Goal: Transaction & Acquisition: Purchase product/service

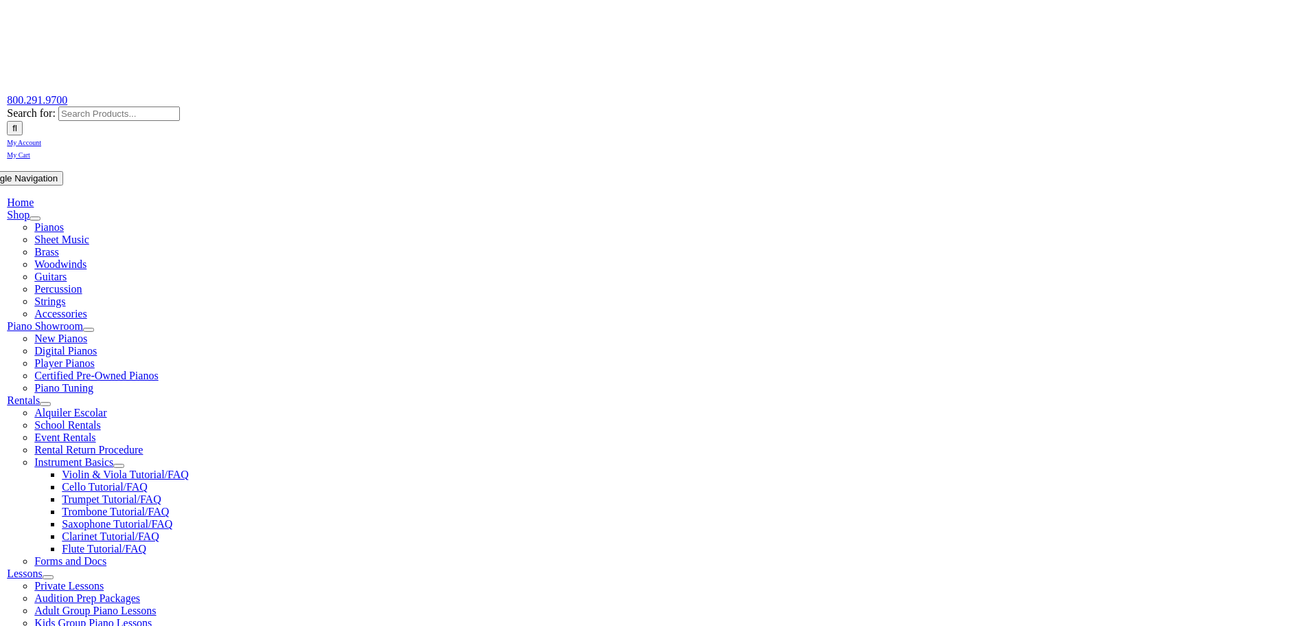
scroll to position [275, 0]
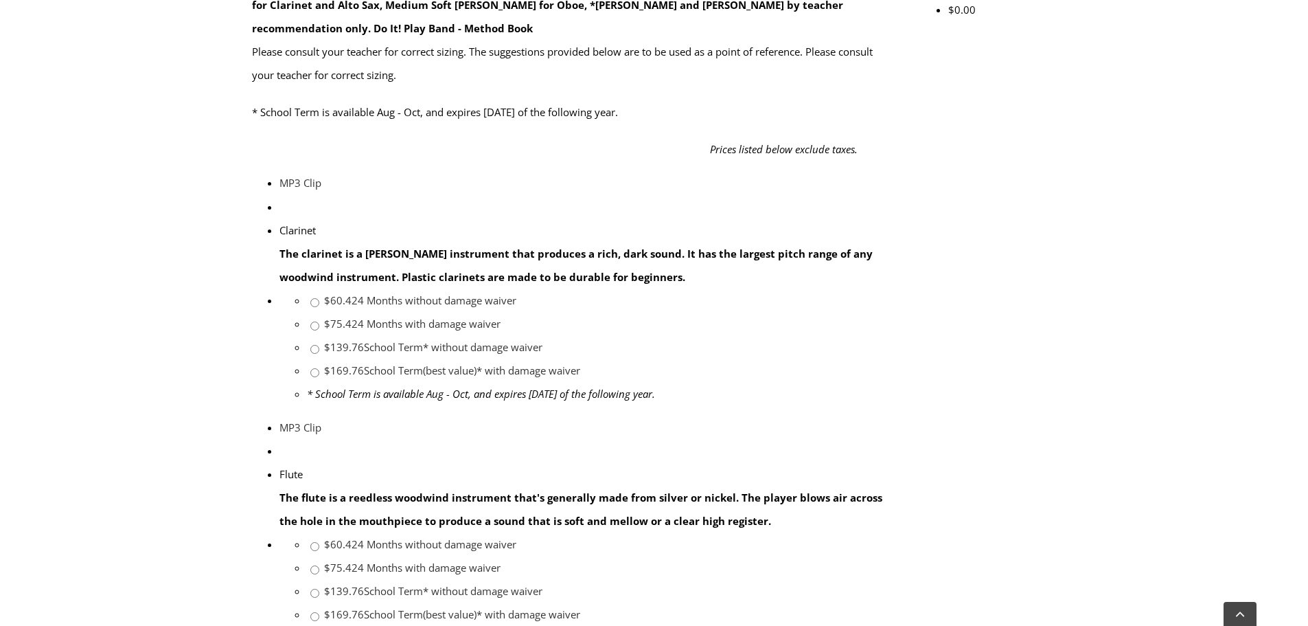
scroll to position [687, 0]
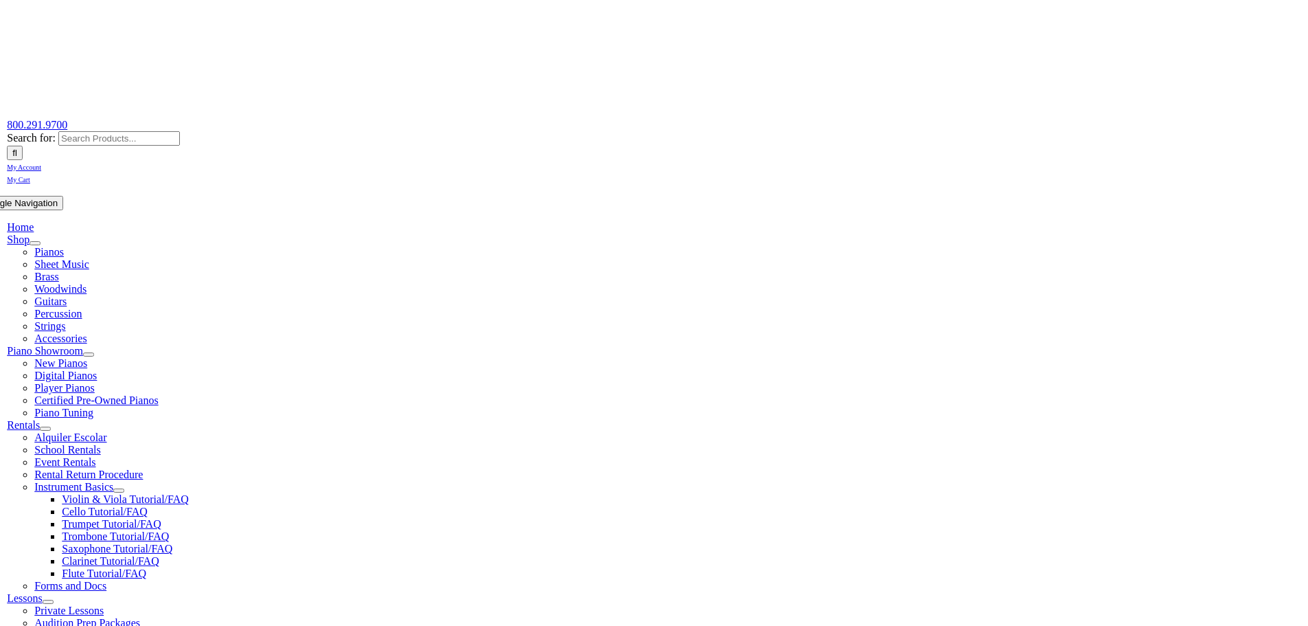
scroll to position [206, 0]
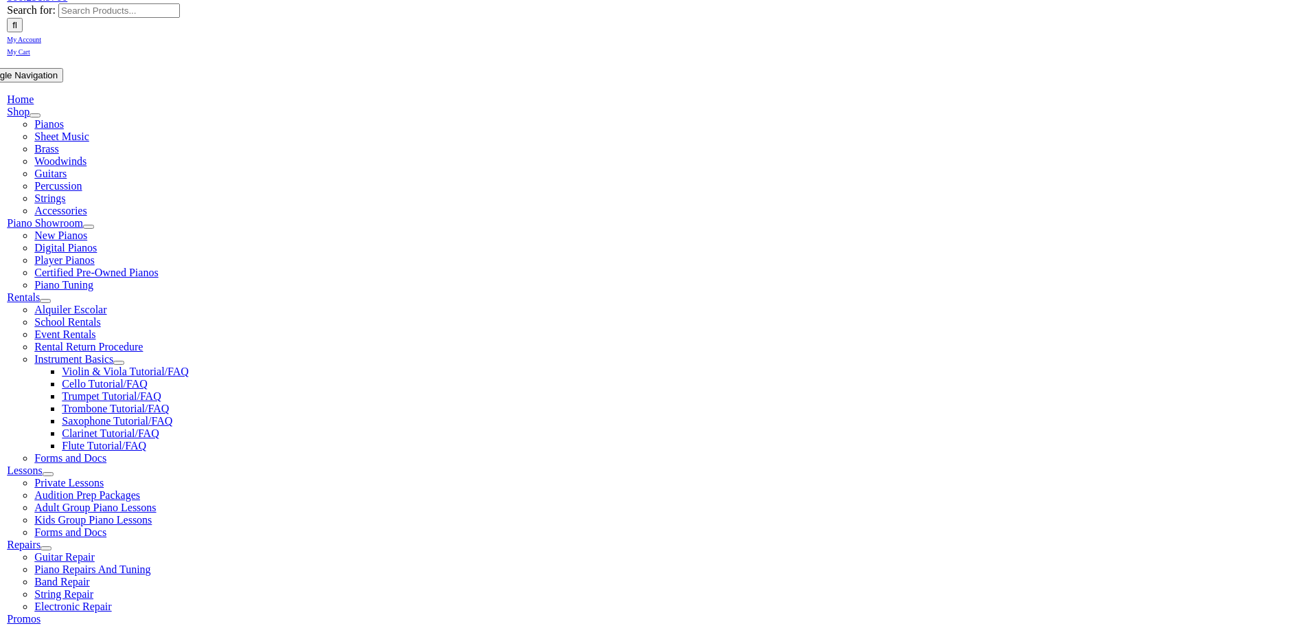
checkbox input"] "true"
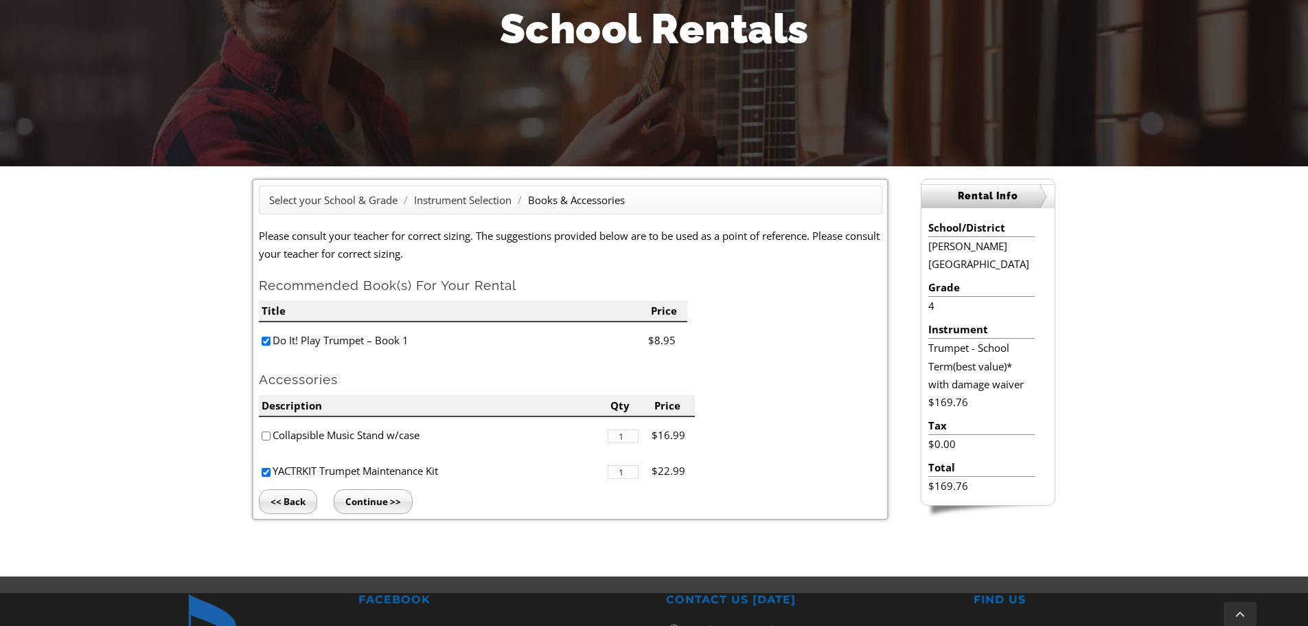
click at [266, 437] on input"] "checkbox" at bounding box center [266, 435] width 9 height 9
checkbox input"] "true"
click at [382, 501] on input "Continue >>" at bounding box center [373, 501] width 79 height 25
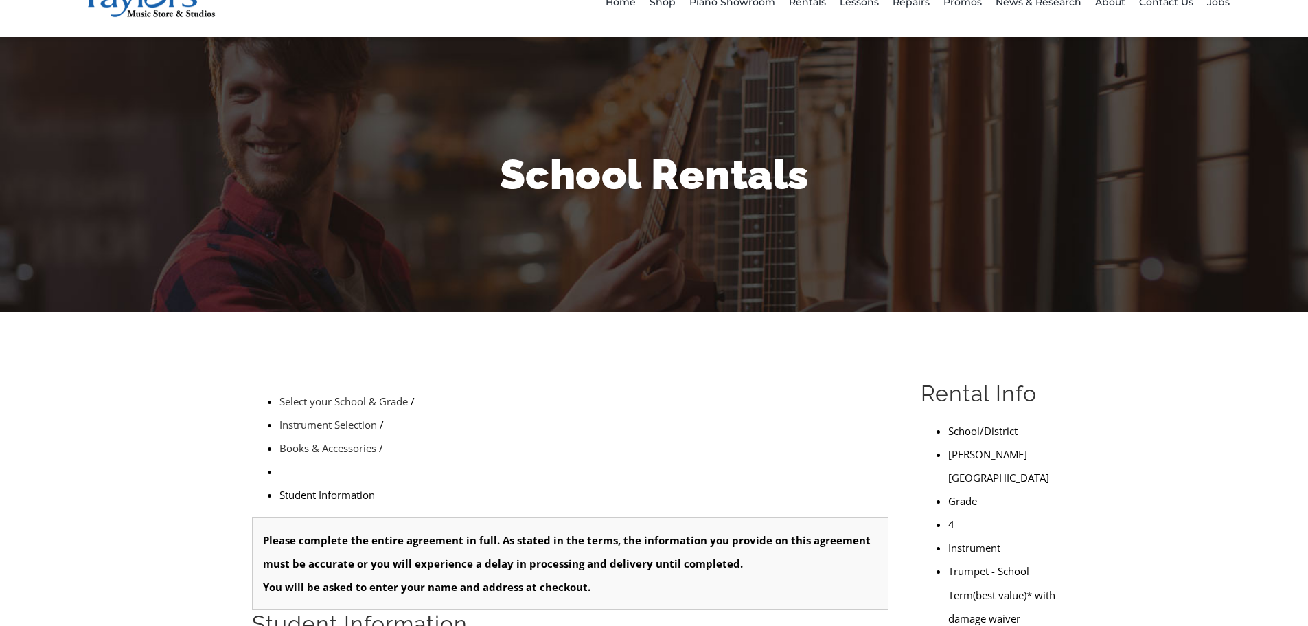
scroll to position [137, 0]
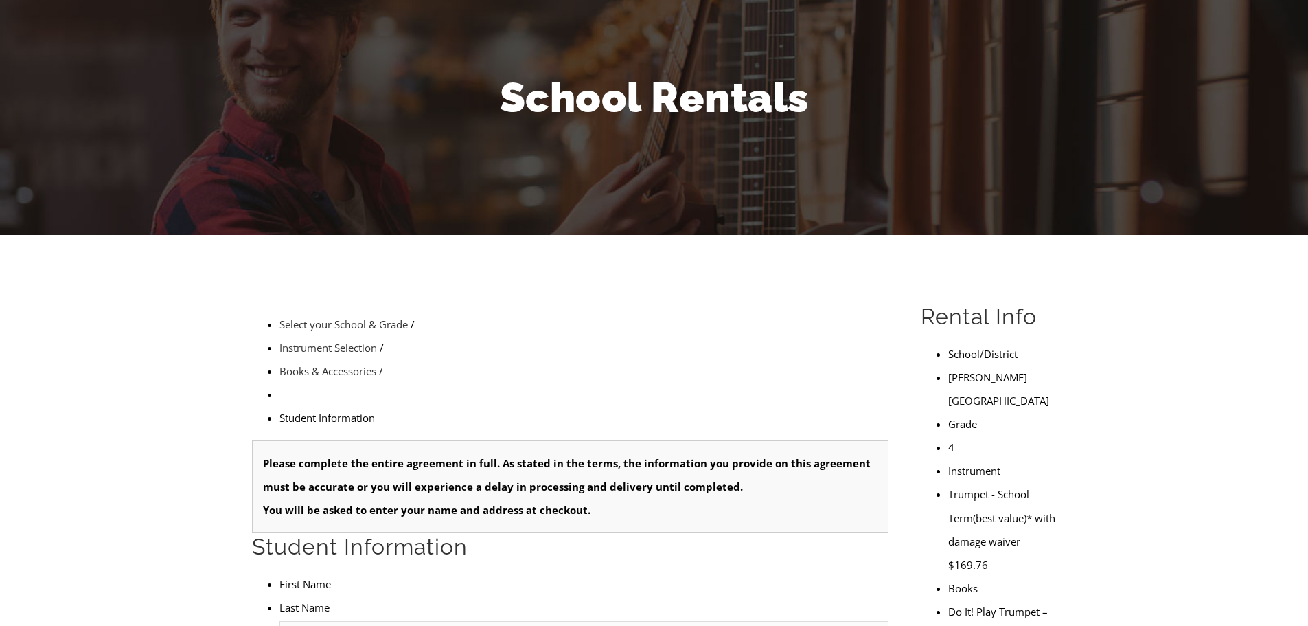
click at [347, 621] on input "text" at bounding box center [584, 632] width 609 height 22
type input "1"
type input "[PERSON_NAME]"
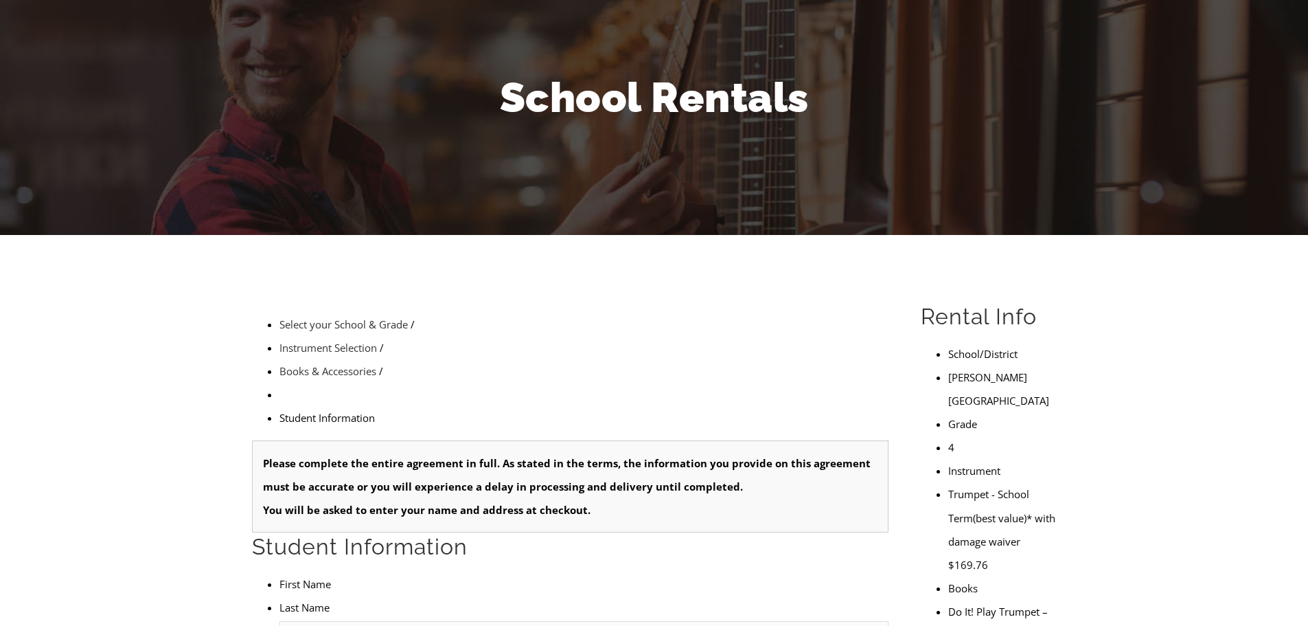
type input "[PERSON_NAME]"
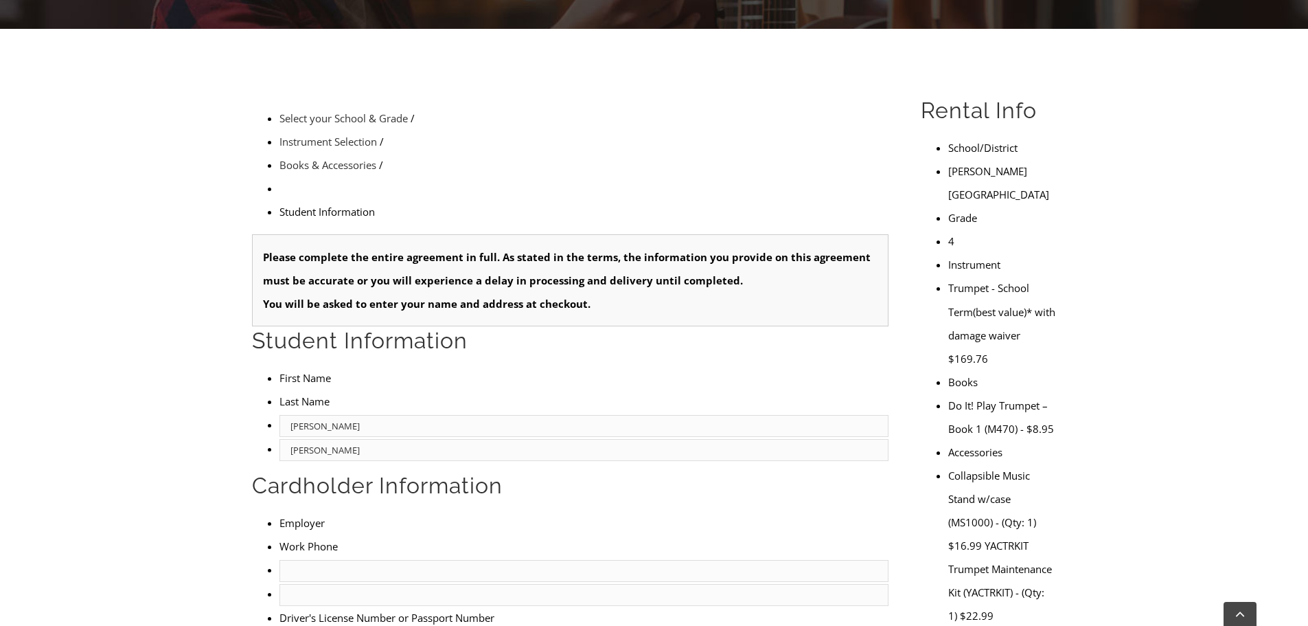
type input "[PERSON_NAME]"
type input "[DATE]"
click at [321, 560] on input "text" at bounding box center [584, 571] width 609 height 22
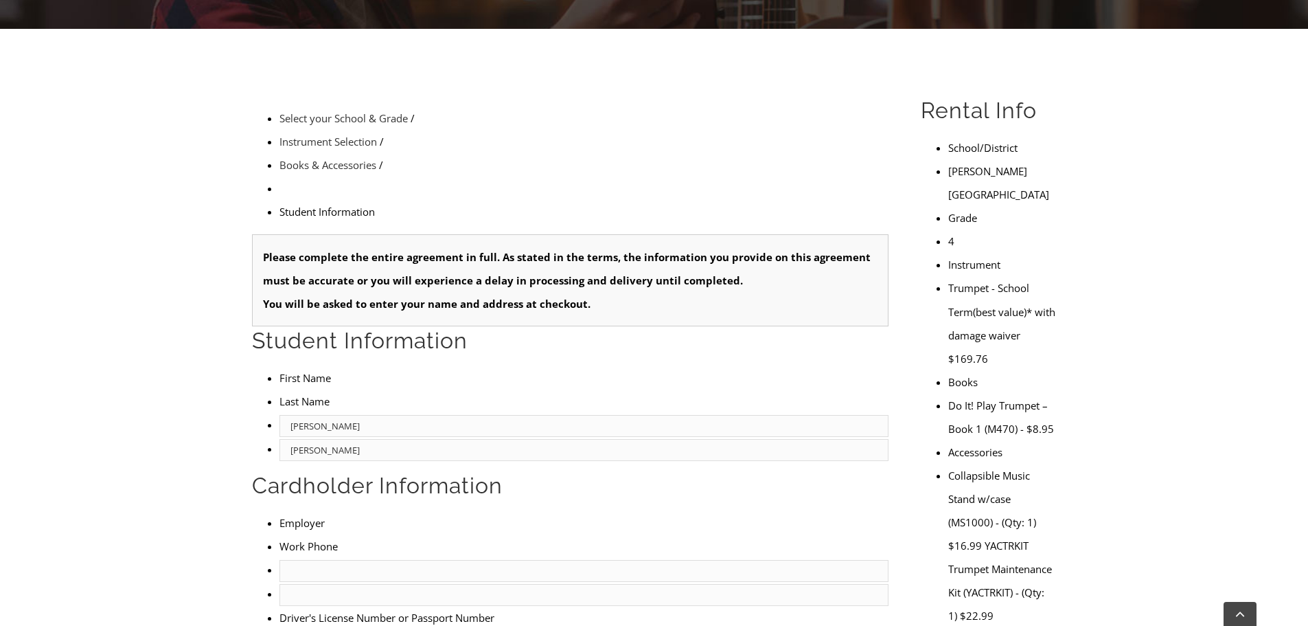
type input "[PERSON_NAME]"
click at [337, 560] on input "text" at bounding box center [584, 571] width 609 height 22
type input "Saveway Compounding Pharmacy"
click at [496, 584] on input "text" at bounding box center [584, 595] width 609 height 22
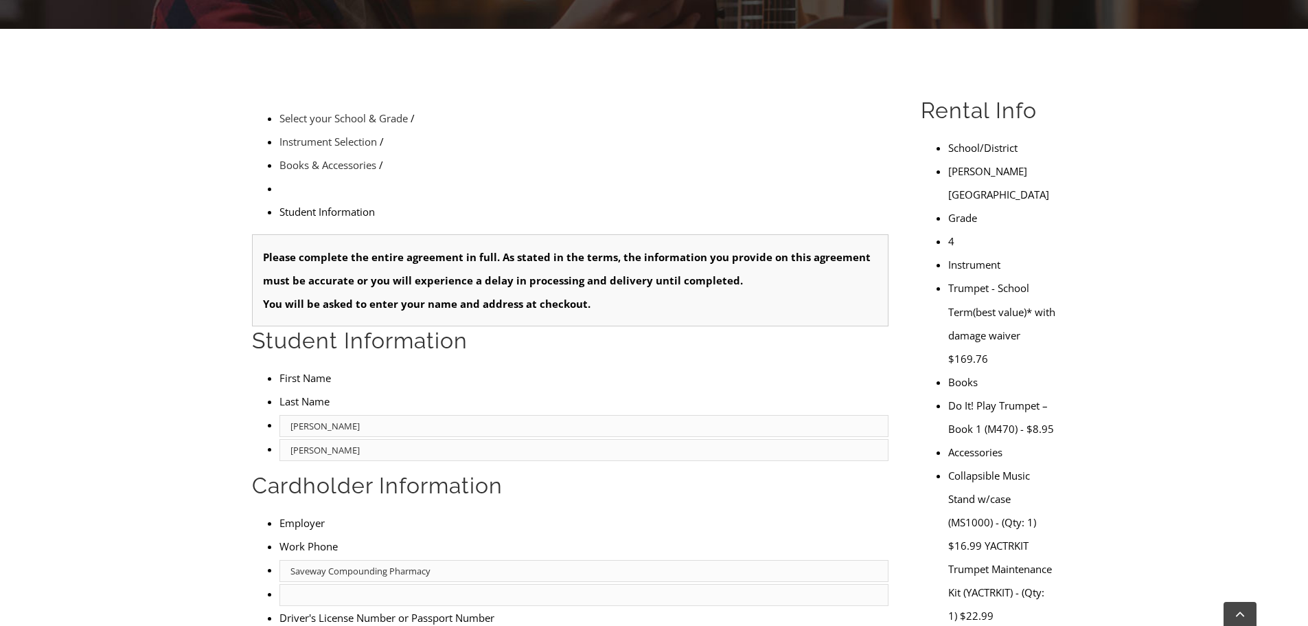
scroll to position [0, 0]
type input "7326739428"
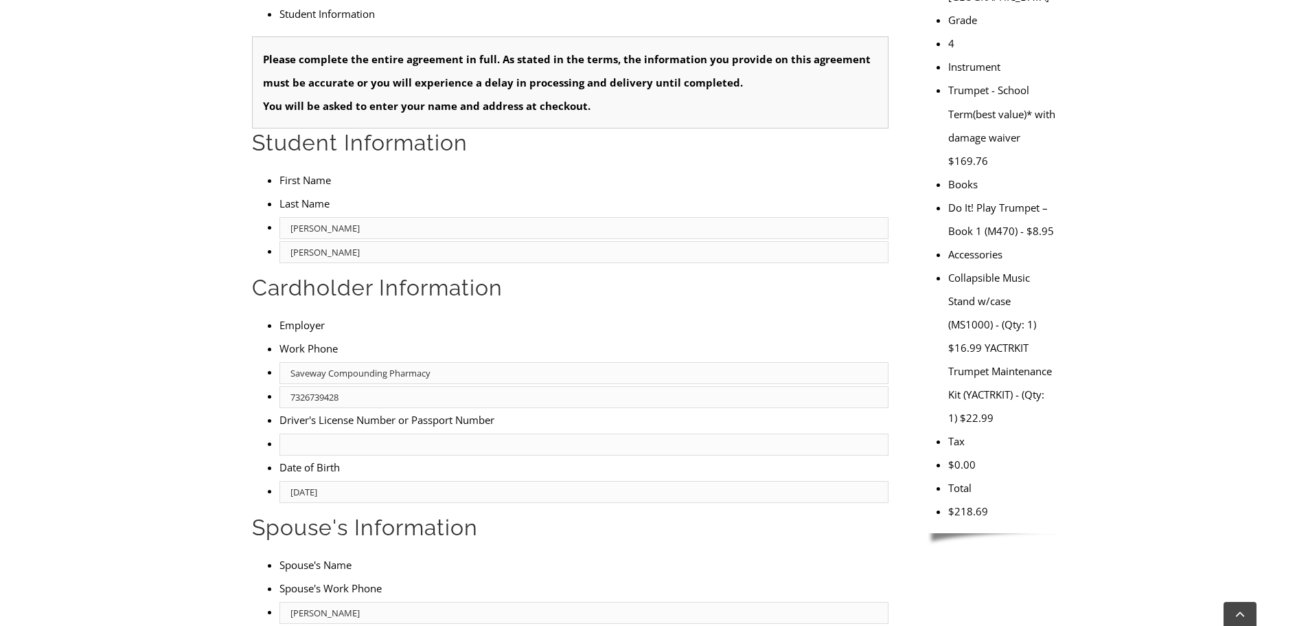
scroll to position [549, 0]
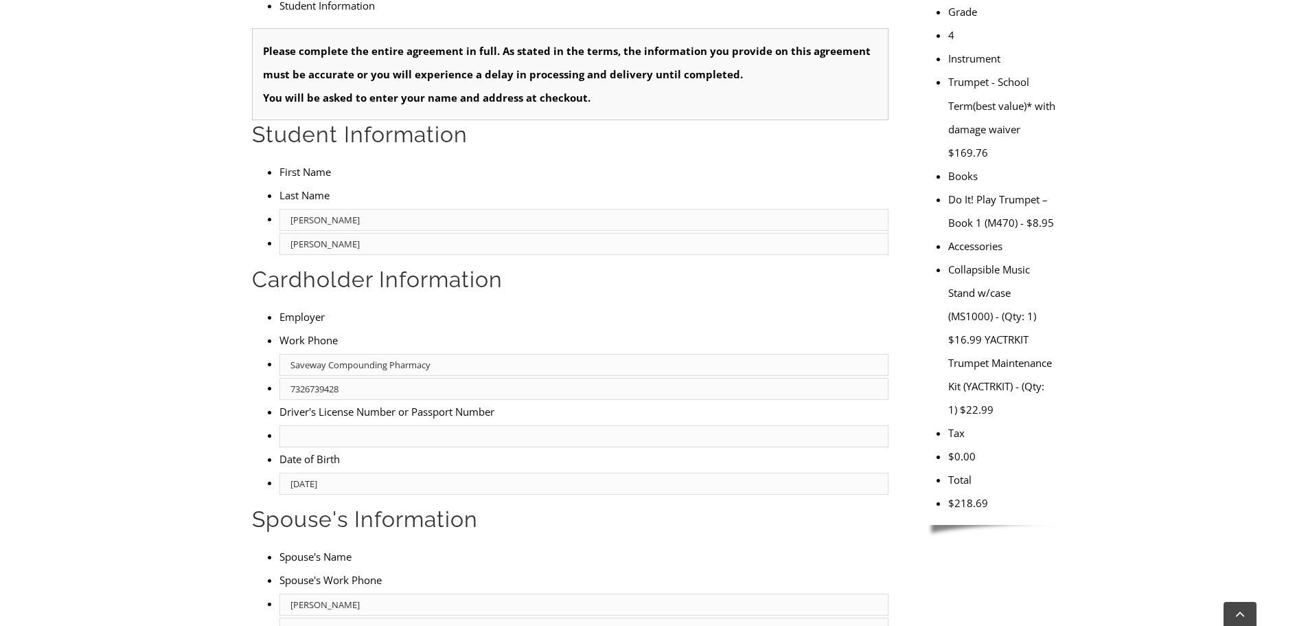
type input "7323206426"
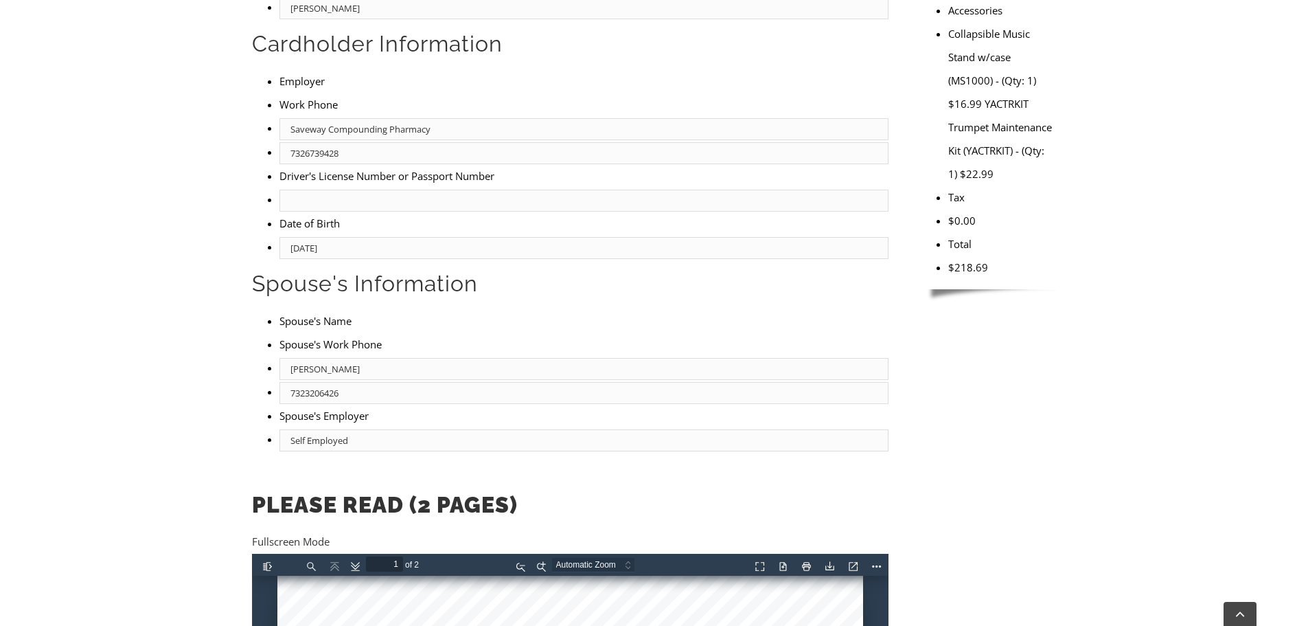
scroll to position [824, 0]
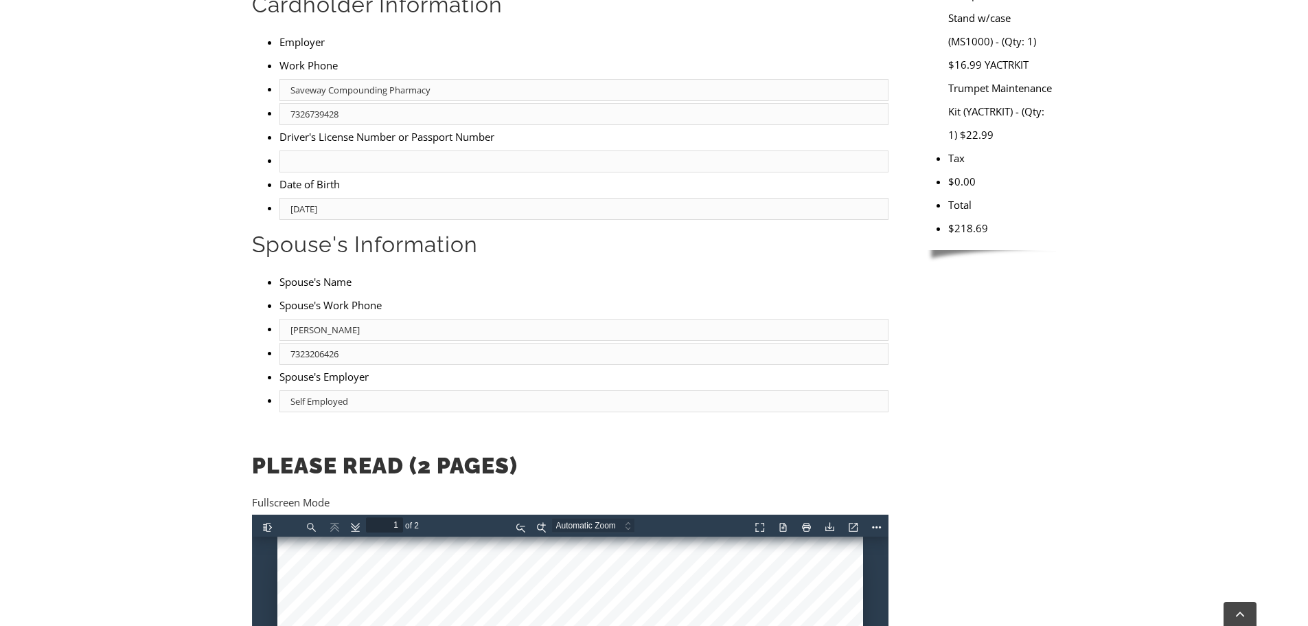
type input "Self Employed"
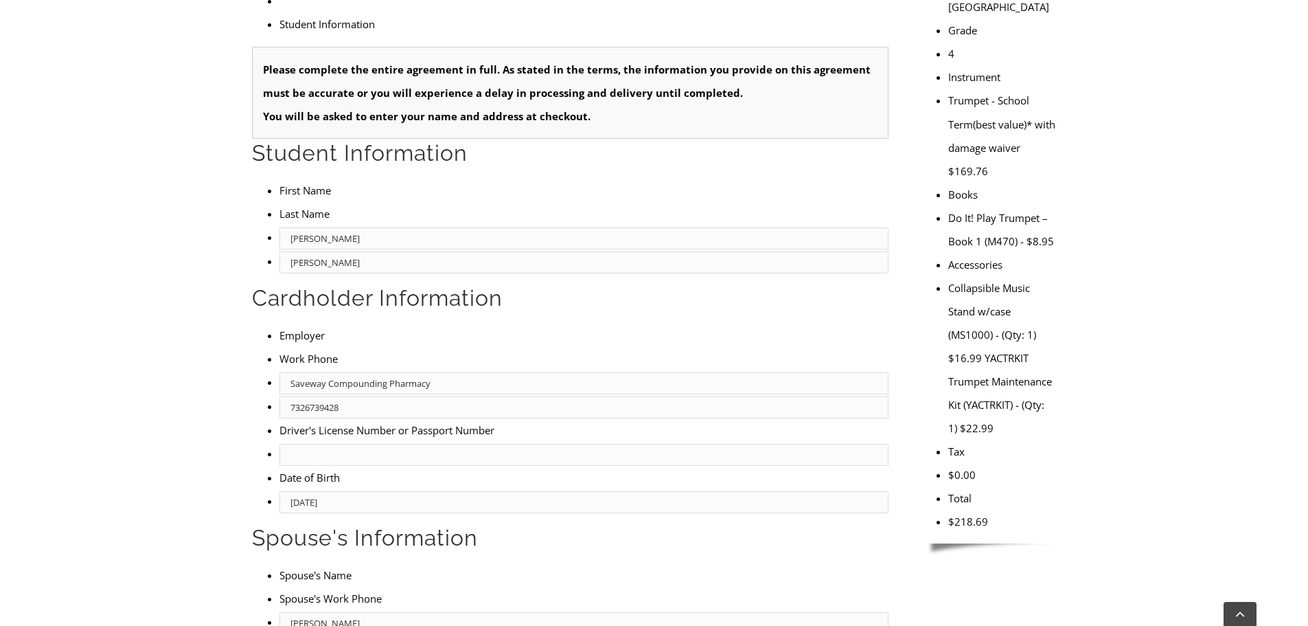
scroll to position [412, 0]
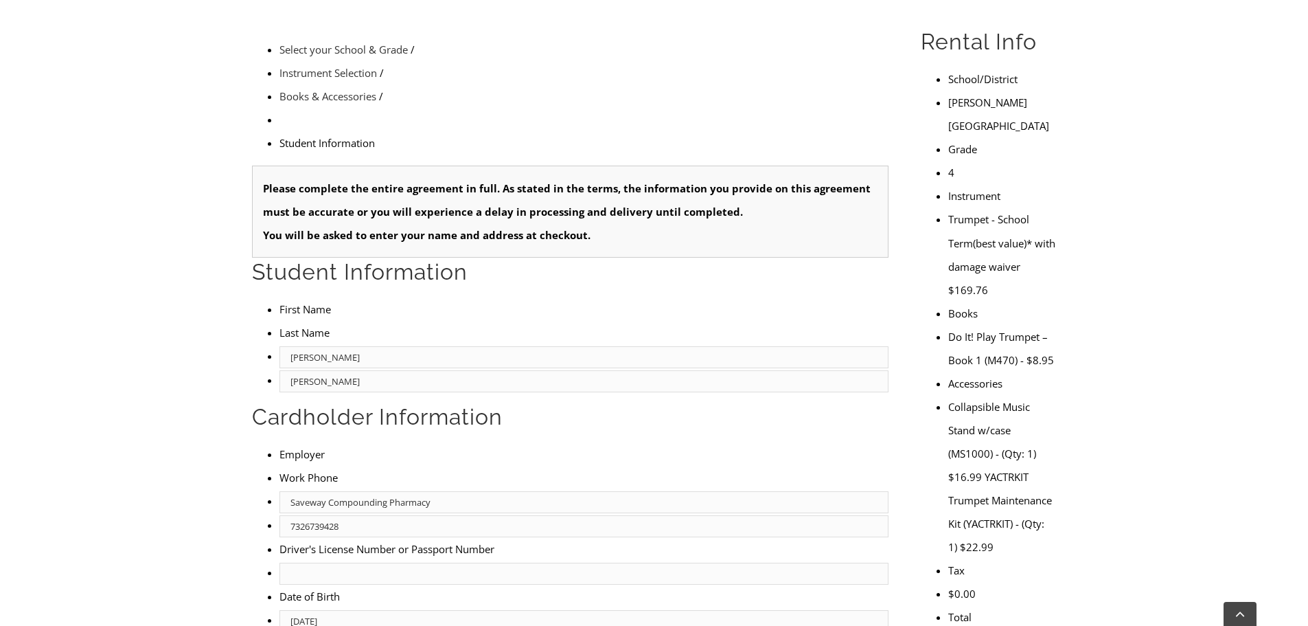
click at [326, 562] on input "text" at bounding box center [584, 573] width 609 height 22
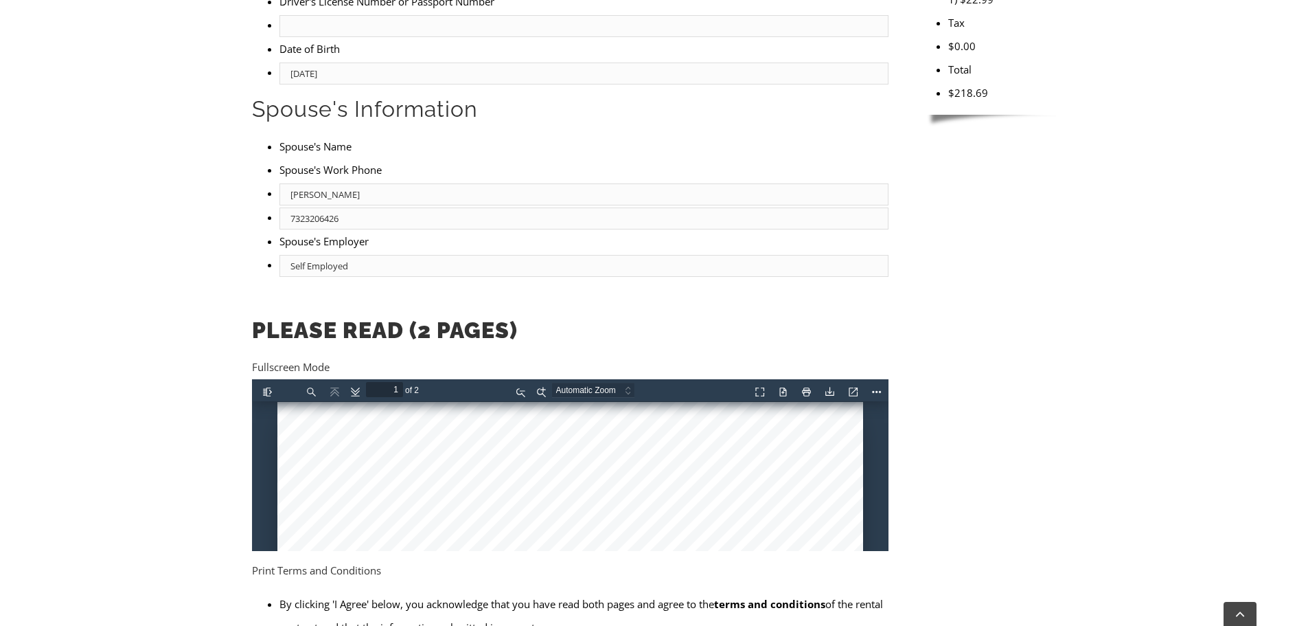
scroll to position [962, 0]
